Goal: Transaction & Acquisition: Purchase product/service

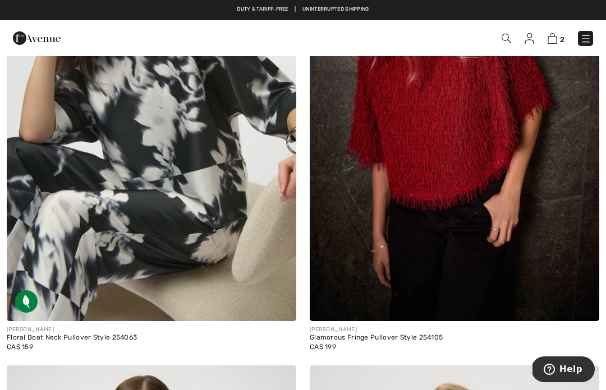
click at [238, 239] on img at bounding box center [151, 104] width 289 height 434
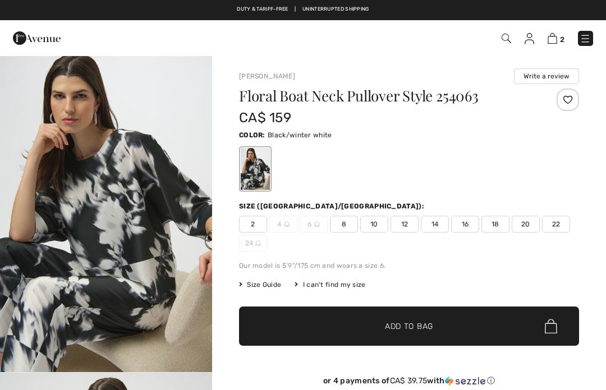
checkbox input "true"
click at [440, 228] on span "14" at bounding box center [435, 224] width 28 height 17
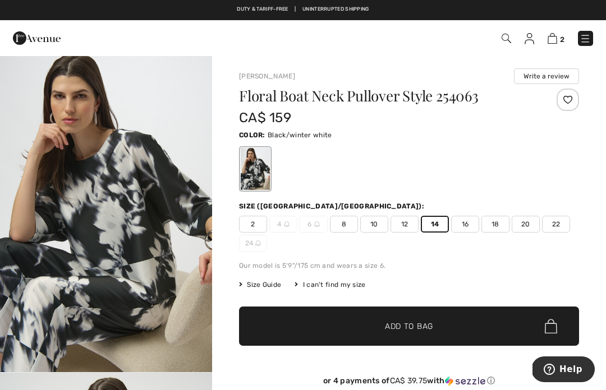
click at [431, 324] on span "Add to Bag" at bounding box center [409, 327] width 48 height 12
click at [556, 43] on img at bounding box center [552, 38] width 10 height 11
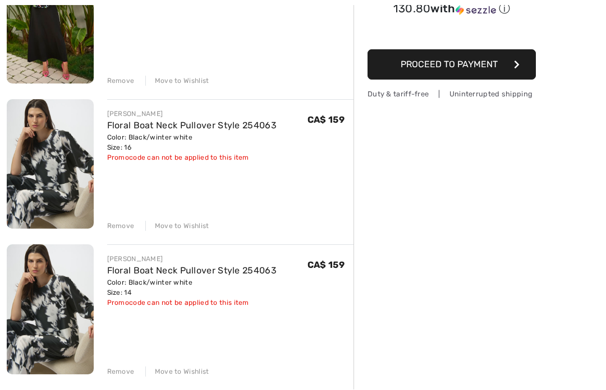
scroll to position [207, 0]
click at [133, 236] on div "[PERSON_NAME] High-Waist A-Line Skirt Style 256016 Color: Black Size: 14 Final …" at bounding box center [180, 307] width 347 height 734
click at [136, 227] on div "Remove Move to Wishlist" at bounding box center [230, 225] width 247 height 12
click at [127, 224] on div "Remove" at bounding box center [120, 226] width 27 height 10
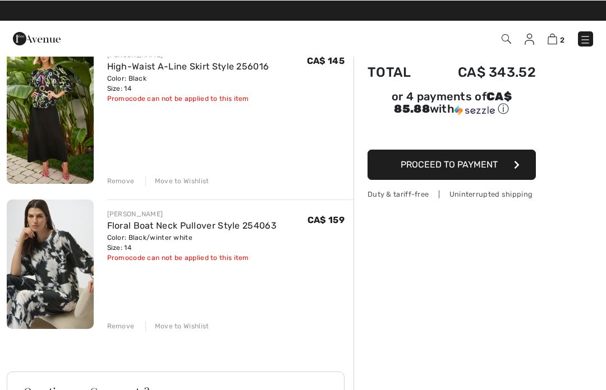
scroll to position [107, 0]
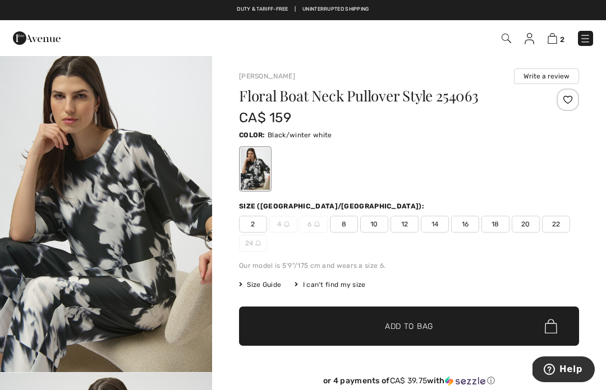
click at [440, 227] on span "14" at bounding box center [435, 224] width 28 height 17
click at [469, 329] on span "✔ Added to Bag Add to Bag" at bounding box center [409, 326] width 340 height 39
click at [562, 35] on span "3" at bounding box center [562, 39] width 4 height 8
click at [556, 36] on img at bounding box center [552, 38] width 10 height 11
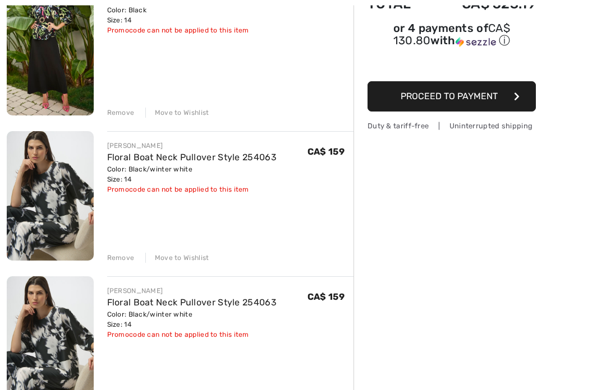
scroll to position [175, 0]
click at [122, 260] on div "Remove" at bounding box center [120, 258] width 27 height 10
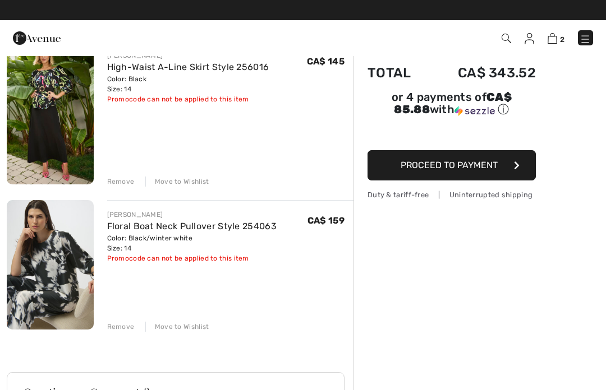
scroll to position [0, 0]
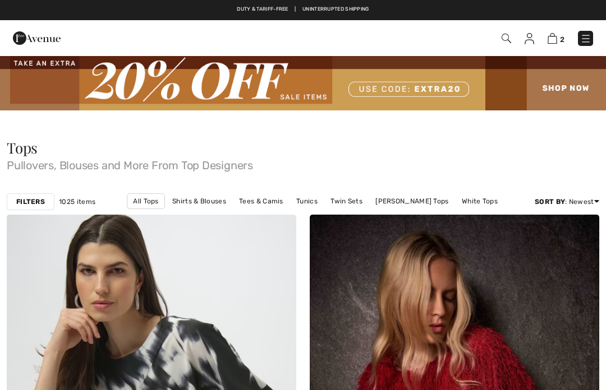
checkbox input "true"
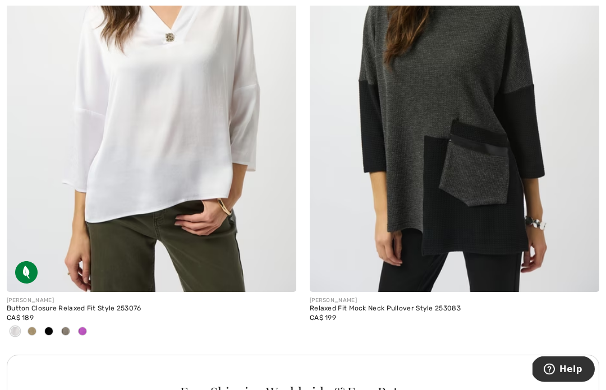
scroll to position [2785, 0]
click at [89, 328] on div at bounding box center [82, 332] width 17 height 19
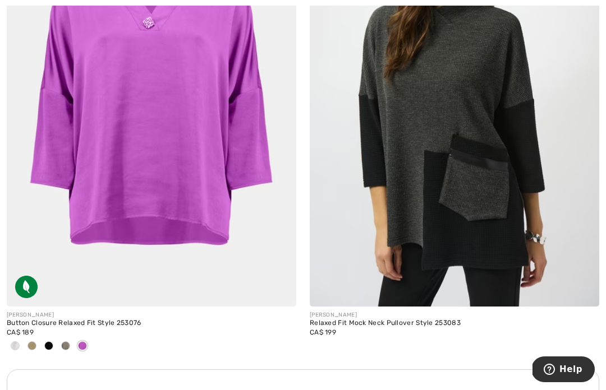
scroll to position [2865, 0]
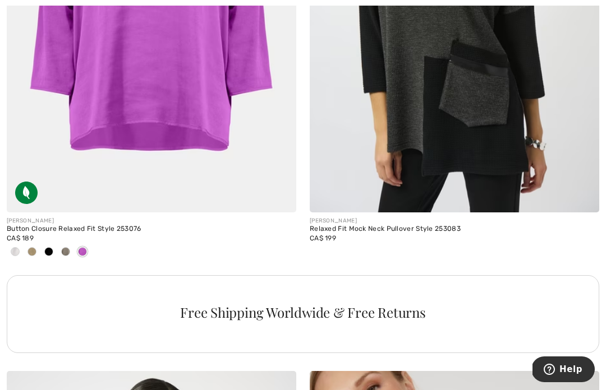
click at [41, 249] on div at bounding box center [48, 252] width 17 height 19
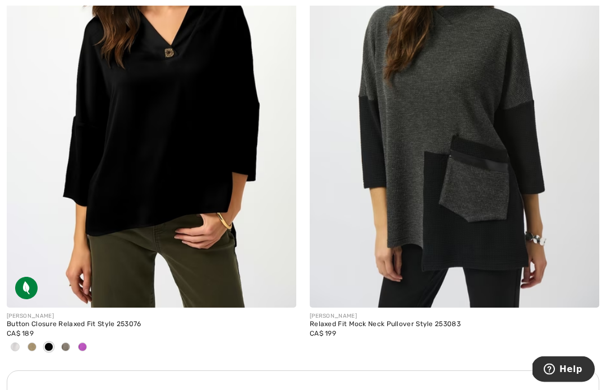
scroll to position [2772, 0]
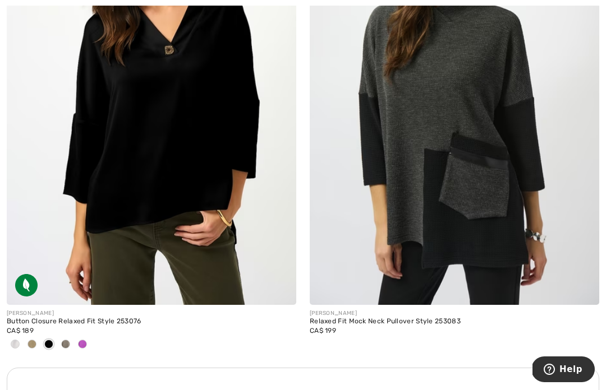
click at [72, 340] on div at bounding box center [65, 345] width 17 height 19
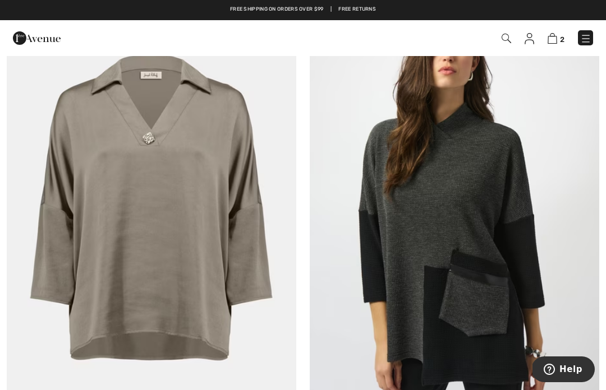
scroll to position [2656, 0]
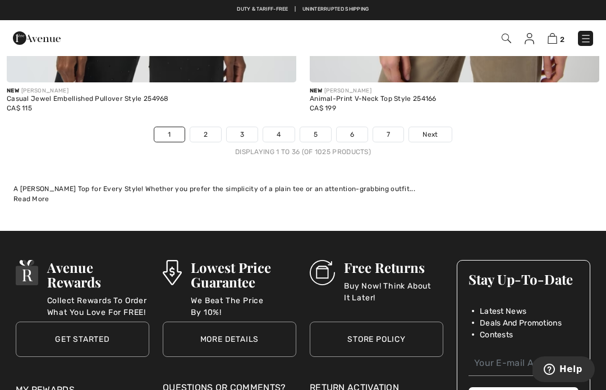
click at [326, 127] on link "5" at bounding box center [315, 134] width 31 height 15
click at [319, 129] on link "5" at bounding box center [315, 134] width 31 height 15
click at [322, 130] on link "5" at bounding box center [315, 134] width 31 height 15
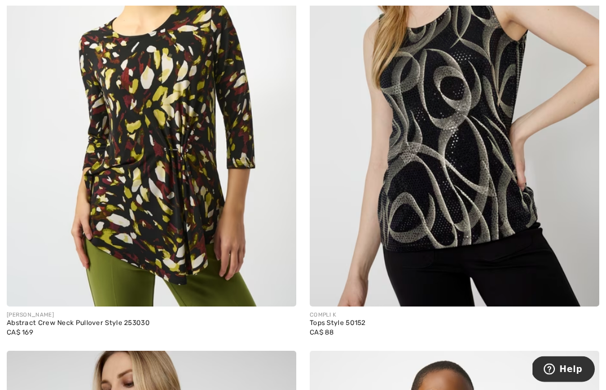
scroll to position [8309, 0]
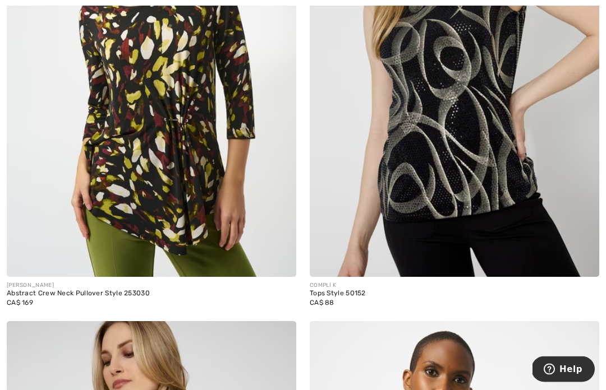
click at [504, 218] on img at bounding box center [454, 61] width 289 height 434
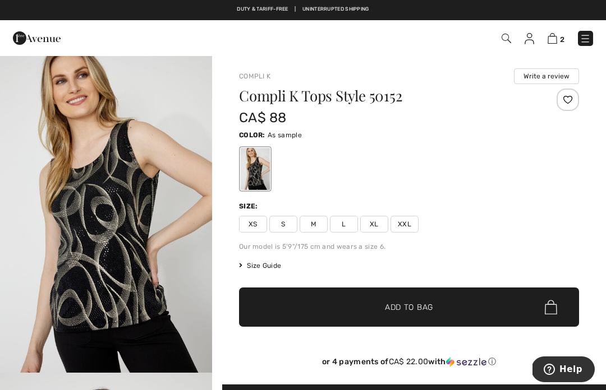
click at [376, 225] on span "XL" at bounding box center [374, 224] width 28 height 17
click at [174, 245] on img "1 / 4" at bounding box center [106, 214] width 212 height 318
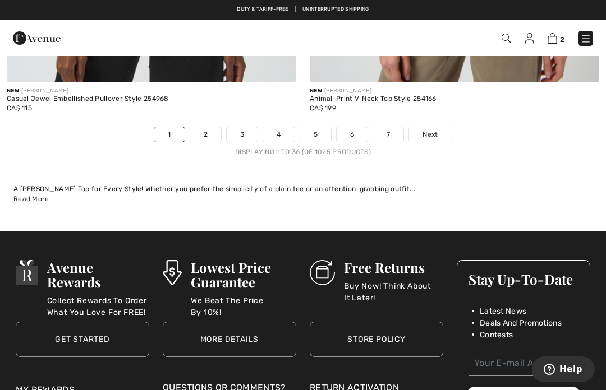
click at [323, 127] on link "5" at bounding box center [315, 134] width 31 height 15
click at [319, 127] on link "5" at bounding box center [315, 134] width 31 height 15
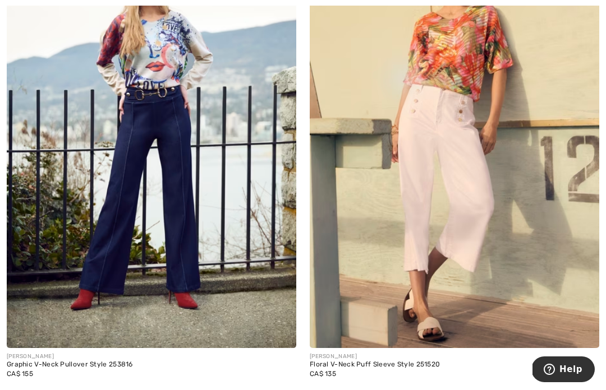
scroll to position [6848, 0]
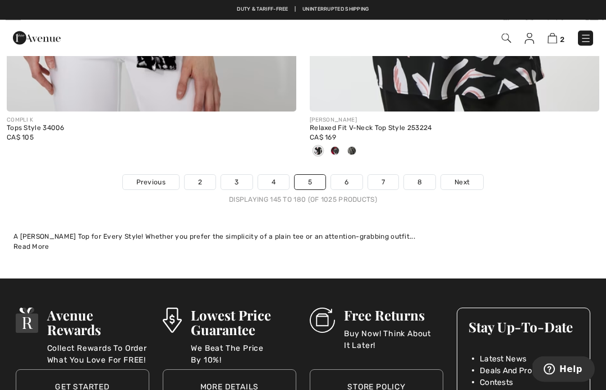
click at [351, 177] on link "6" at bounding box center [346, 183] width 31 height 15
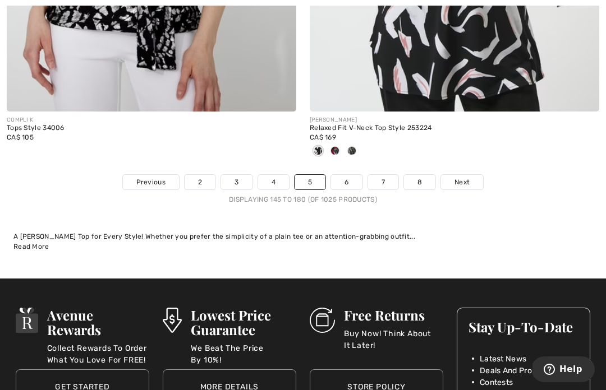
click at [351, 175] on link "6" at bounding box center [346, 182] width 31 height 15
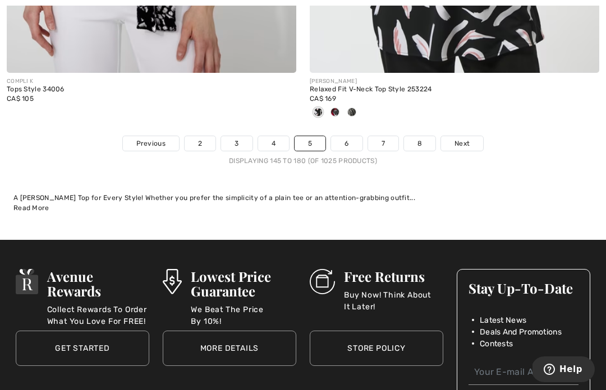
click at [354, 136] on link "6" at bounding box center [346, 143] width 31 height 15
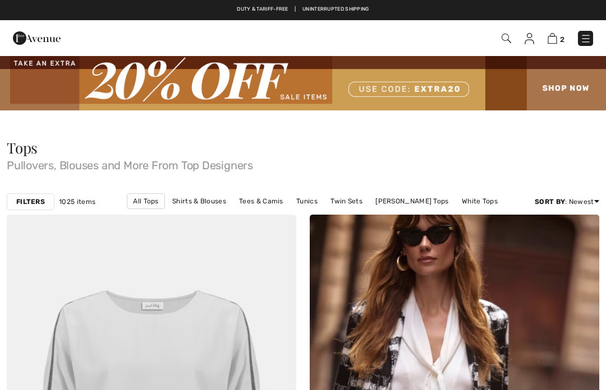
checkbox input "true"
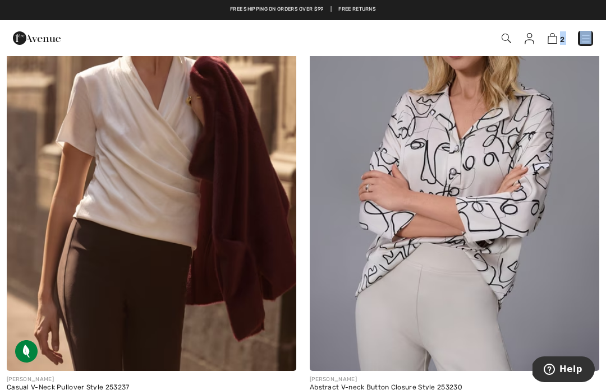
scroll to position [7792, 0]
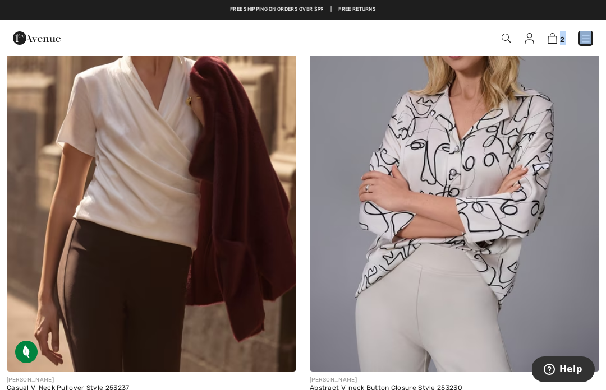
click at [542, 305] on img at bounding box center [454, 155] width 289 height 434
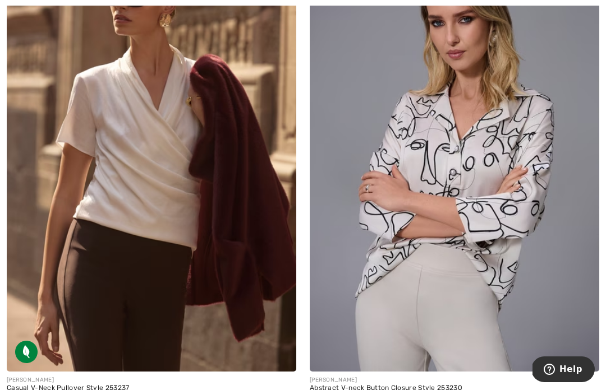
click at [487, 179] on img at bounding box center [454, 155] width 289 height 434
click at [491, 173] on img at bounding box center [454, 155] width 289 height 434
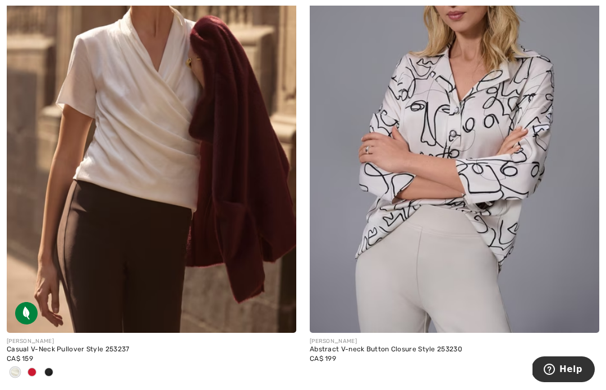
click at [529, 185] on img at bounding box center [454, 116] width 289 height 434
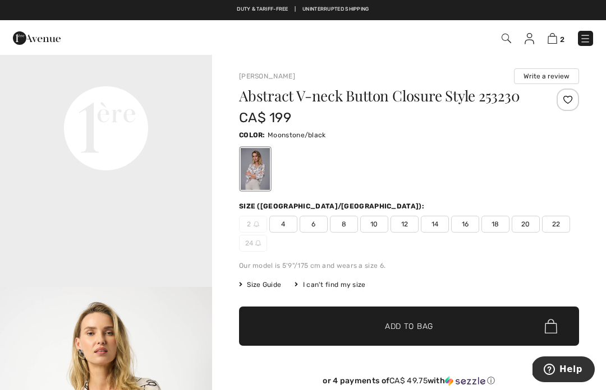
scroll to position [732, 0]
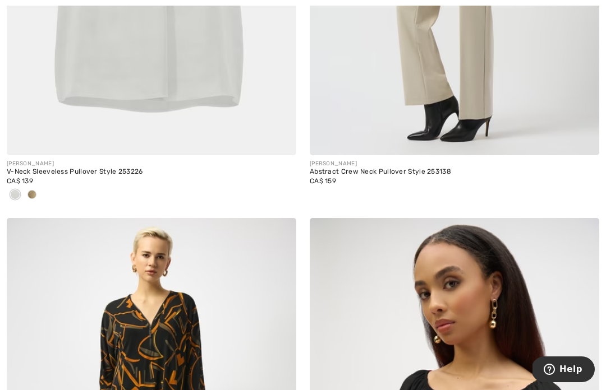
scroll to position [8559, 0]
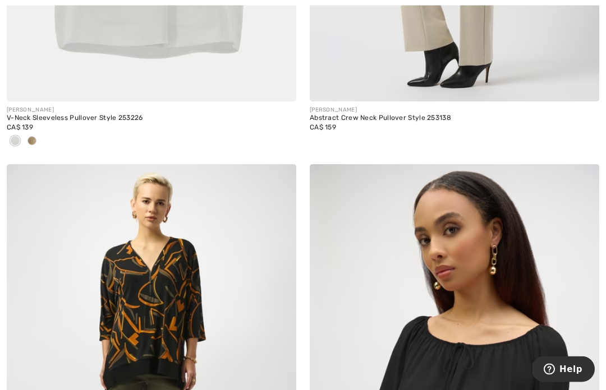
click at [37, 136] on div at bounding box center [32, 142] width 17 height 19
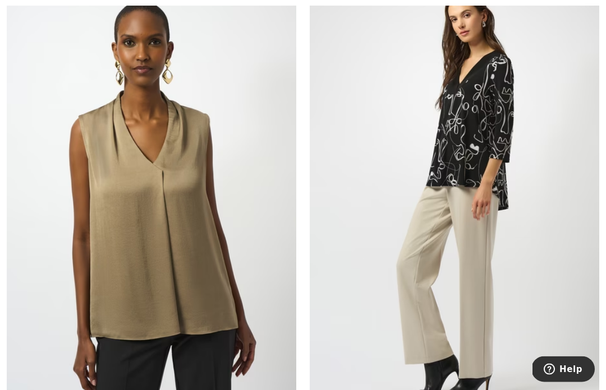
scroll to position [8247, 0]
click at [225, 245] on img at bounding box center [151, 197] width 289 height 434
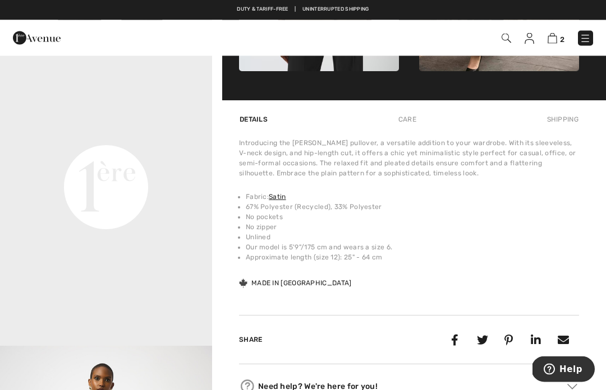
scroll to position [663, 0]
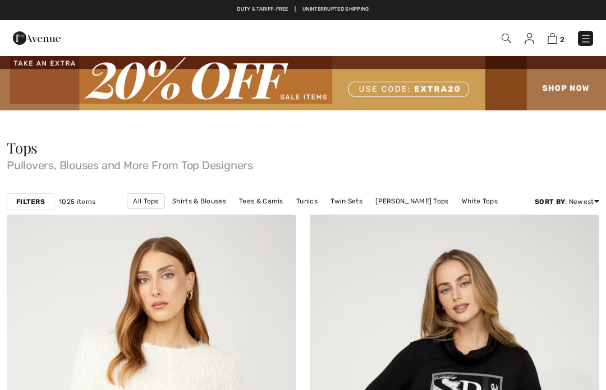
checkbox input "true"
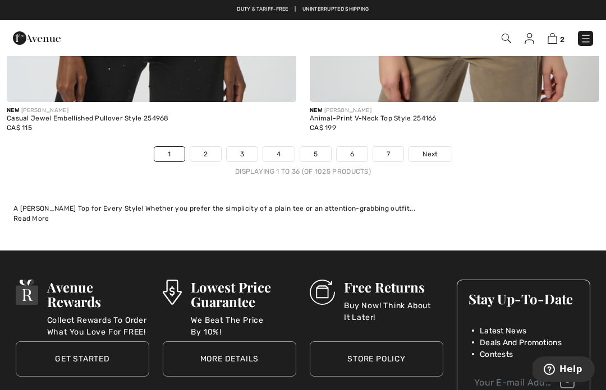
scroll to position [9105, 0]
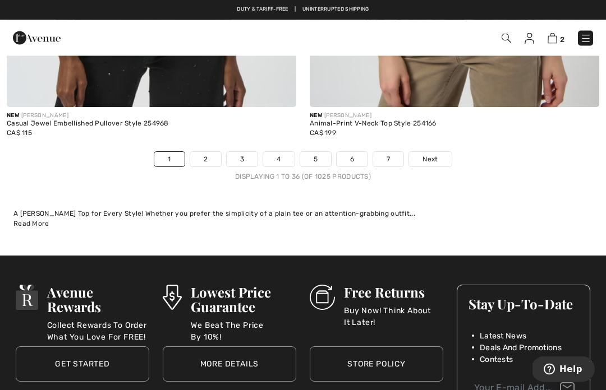
click at [394, 153] on link "7" at bounding box center [388, 160] width 30 height 15
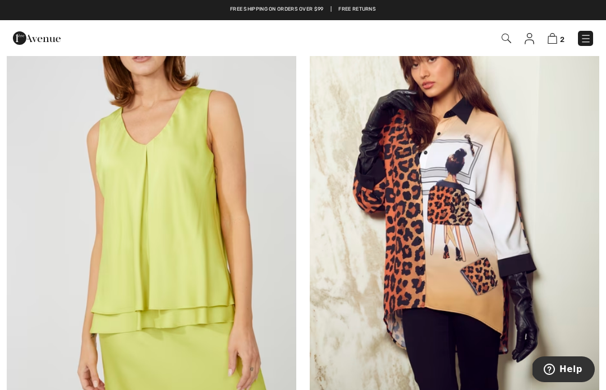
scroll to position [3230, 0]
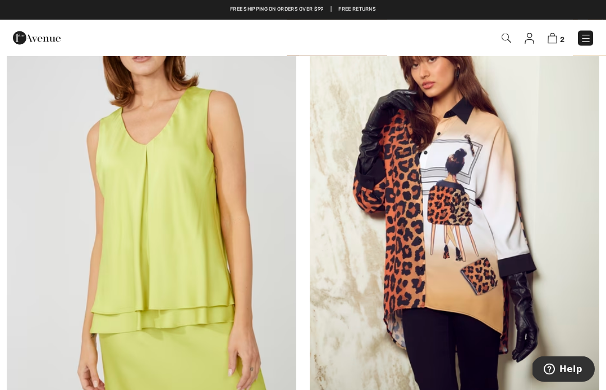
click at [185, 211] on img at bounding box center [151, 205] width 289 height 434
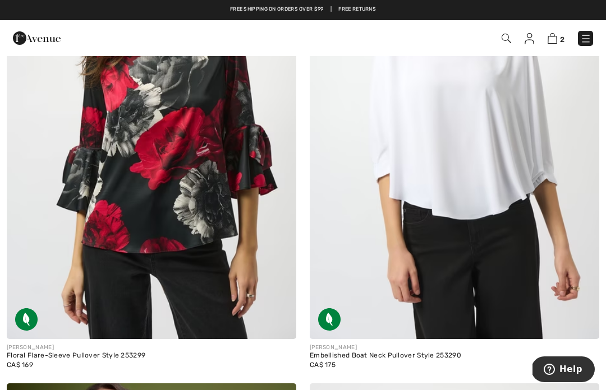
scroll to position [6830, 0]
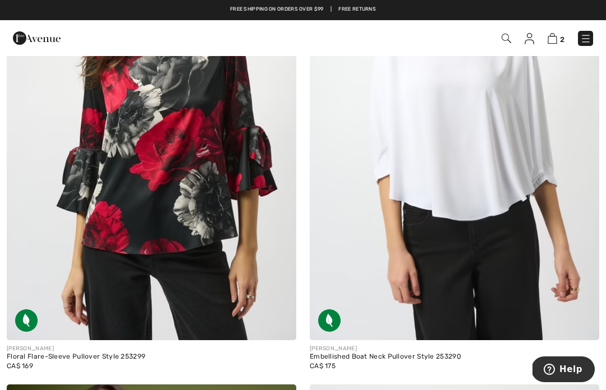
click at [526, 229] on img at bounding box center [454, 123] width 289 height 434
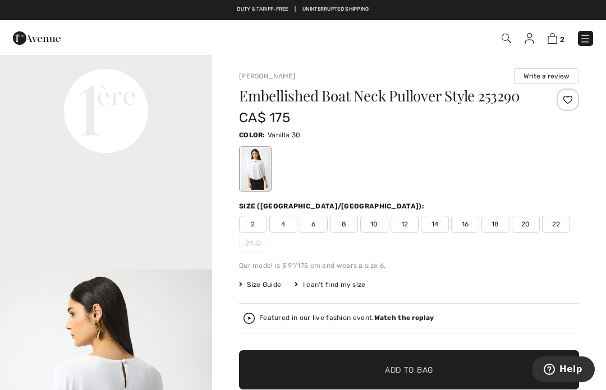
scroll to position [740, 0]
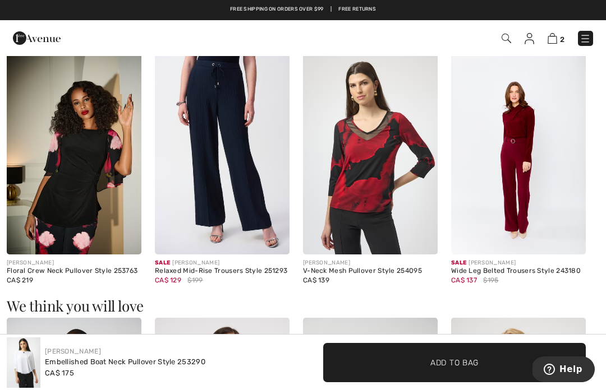
scroll to position [733, 0]
